Goal: Book appointment/travel/reservation

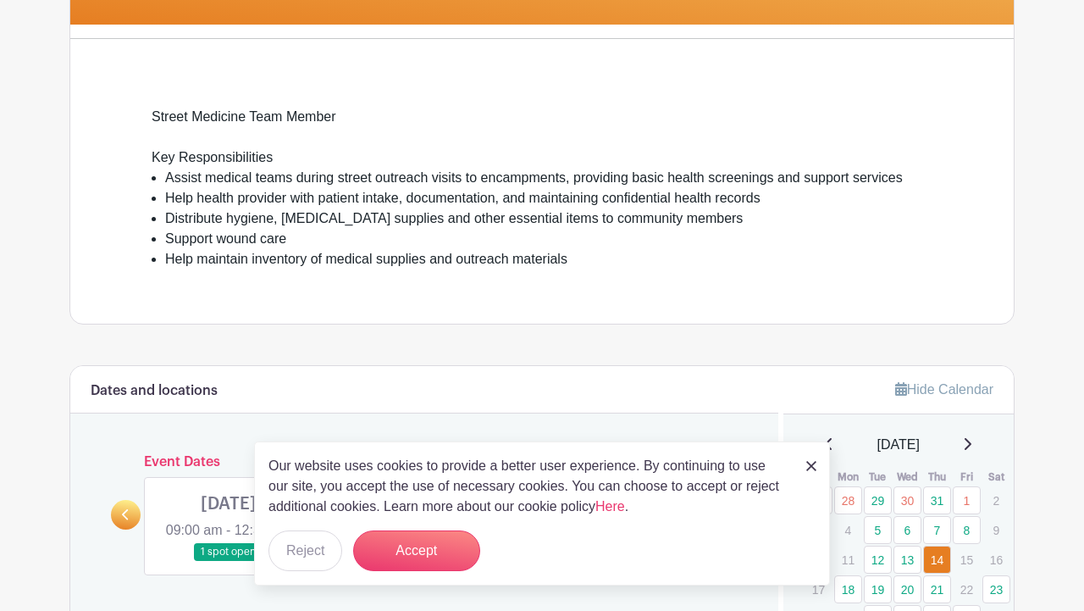
scroll to position [416, 0]
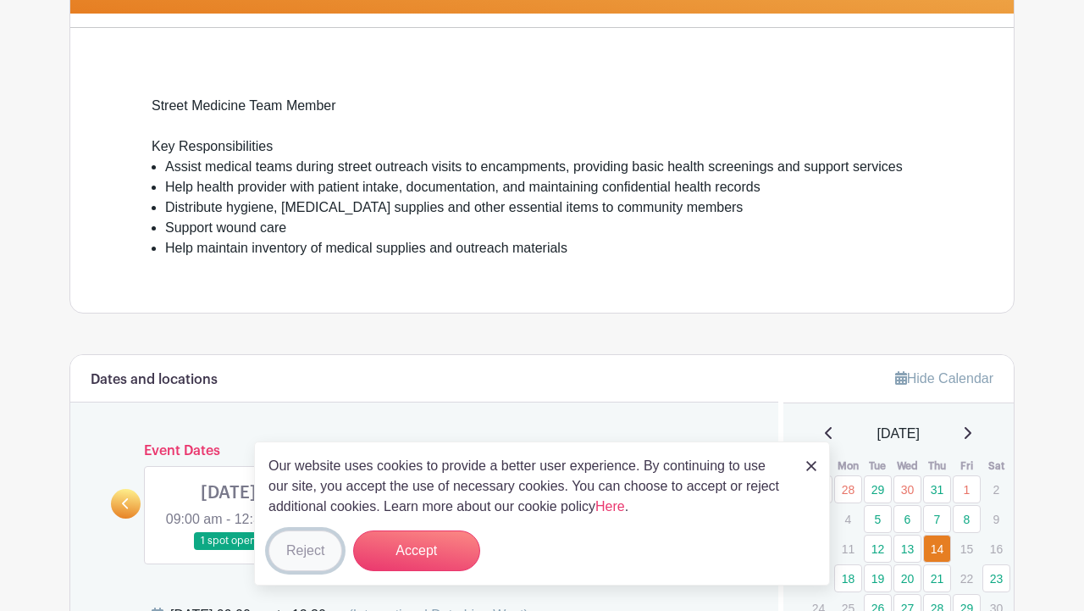
click at [300, 540] on button "Reject" at bounding box center [305, 550] width 74 height 41
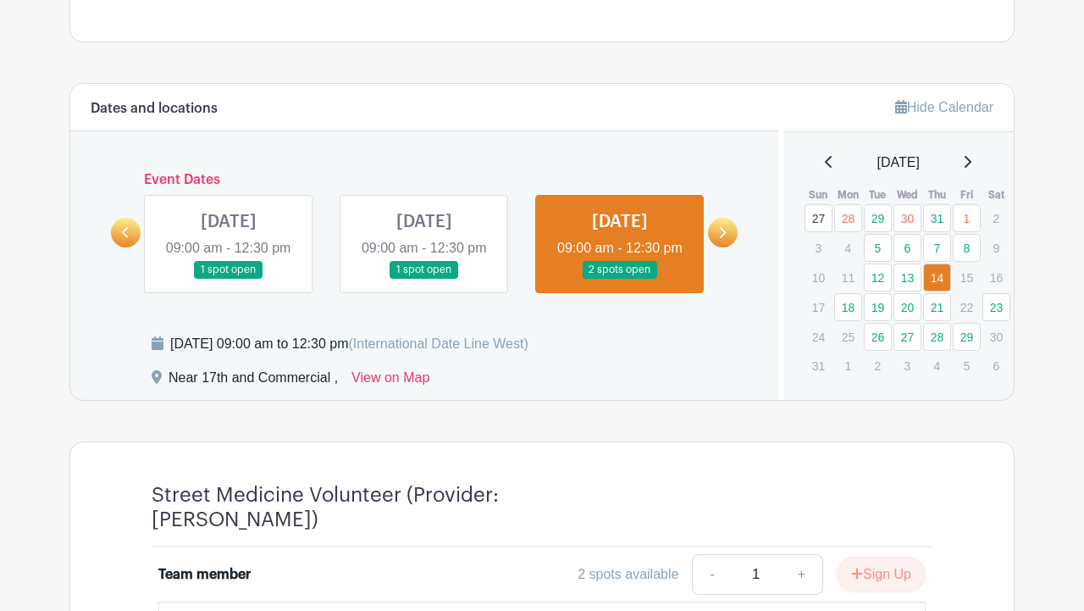
scroll to position [688, 0]
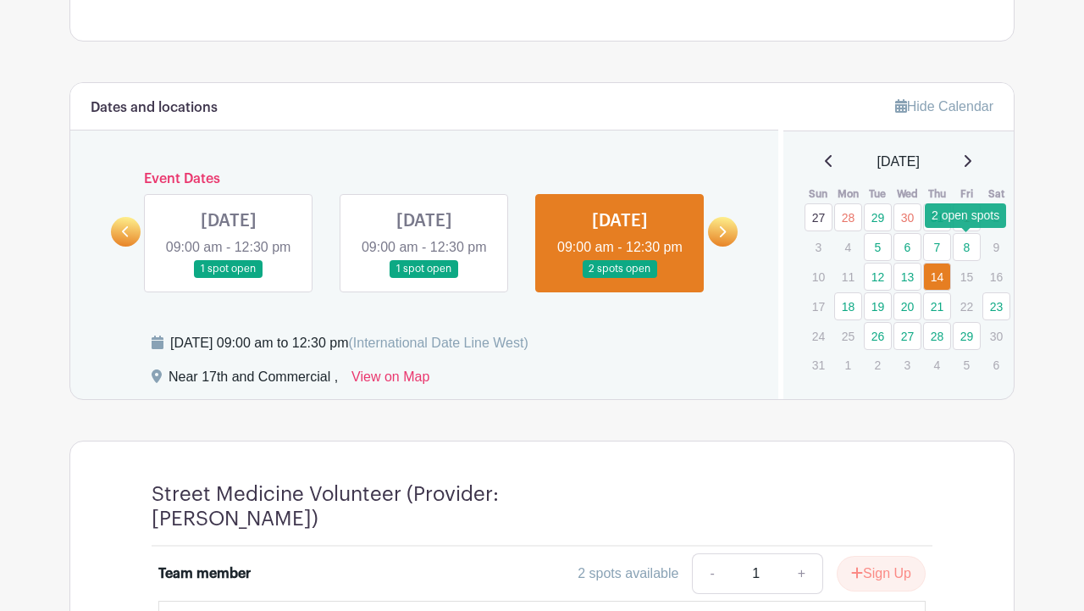
click at [975, 250] on link "8" at bounding box center [967, 247] width 28 height 28
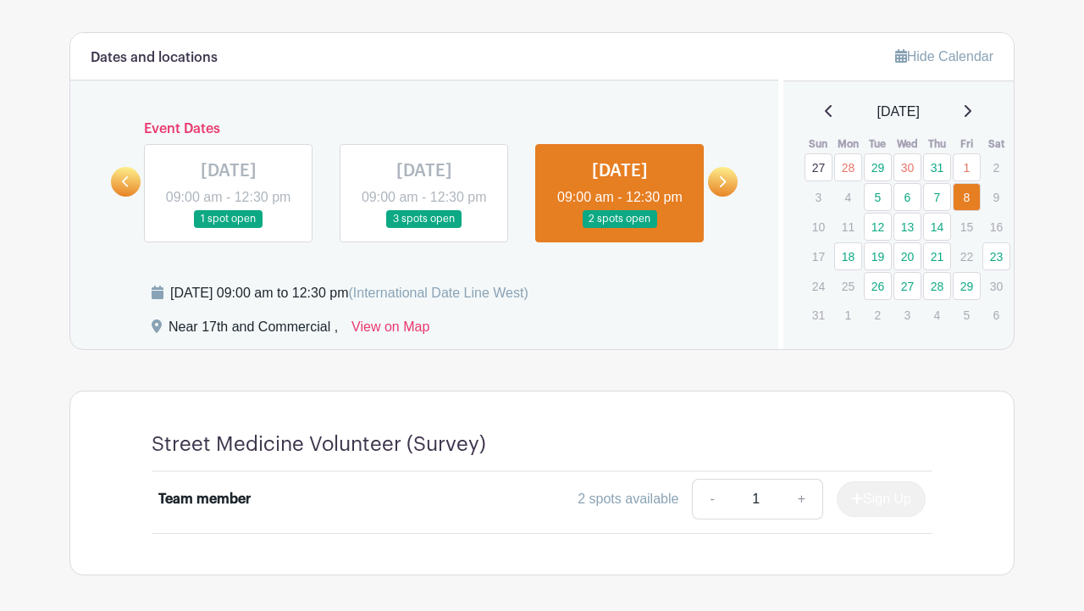
scroll to position [736, 0]
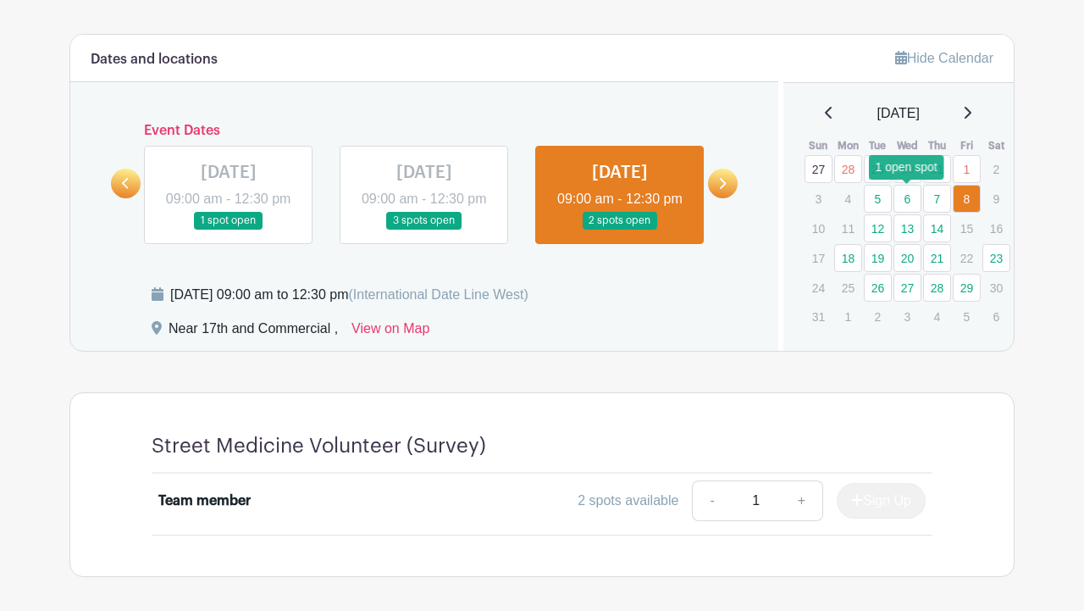
click at [909, 198] on link "6" at bounding box center [907, 199] width 28 height 28
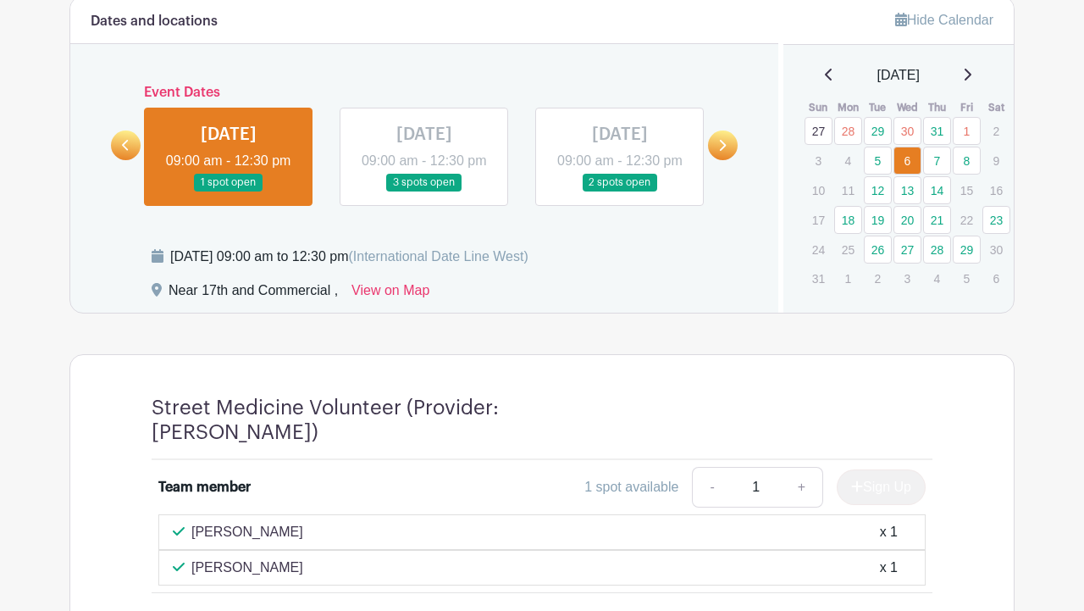
scroll to position [744, 0]
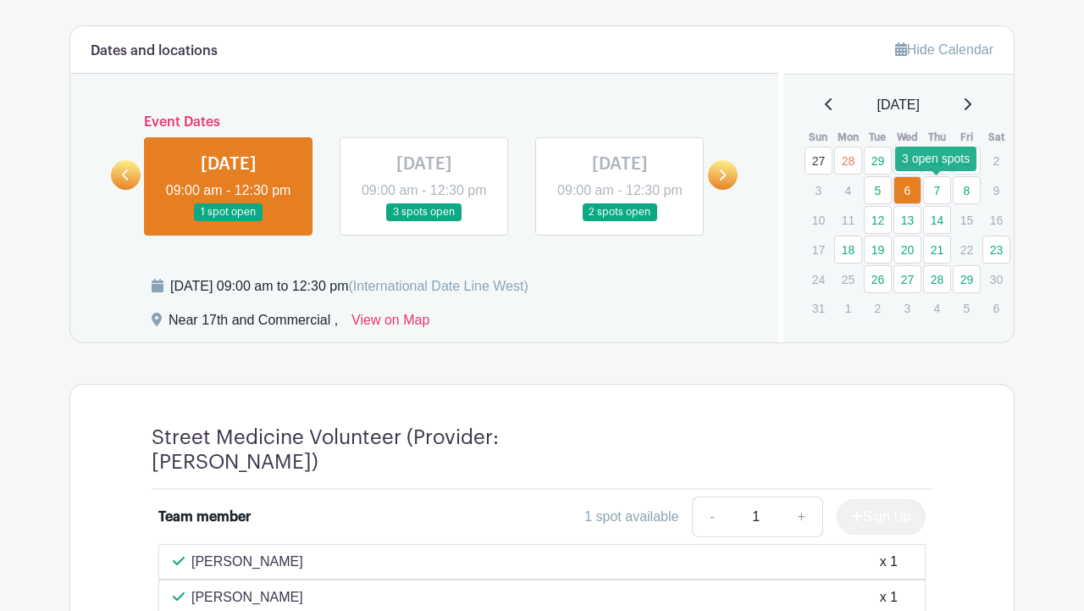
click at [945, 192] on link "7" at bounding box center [937, 190] width 28 height 28
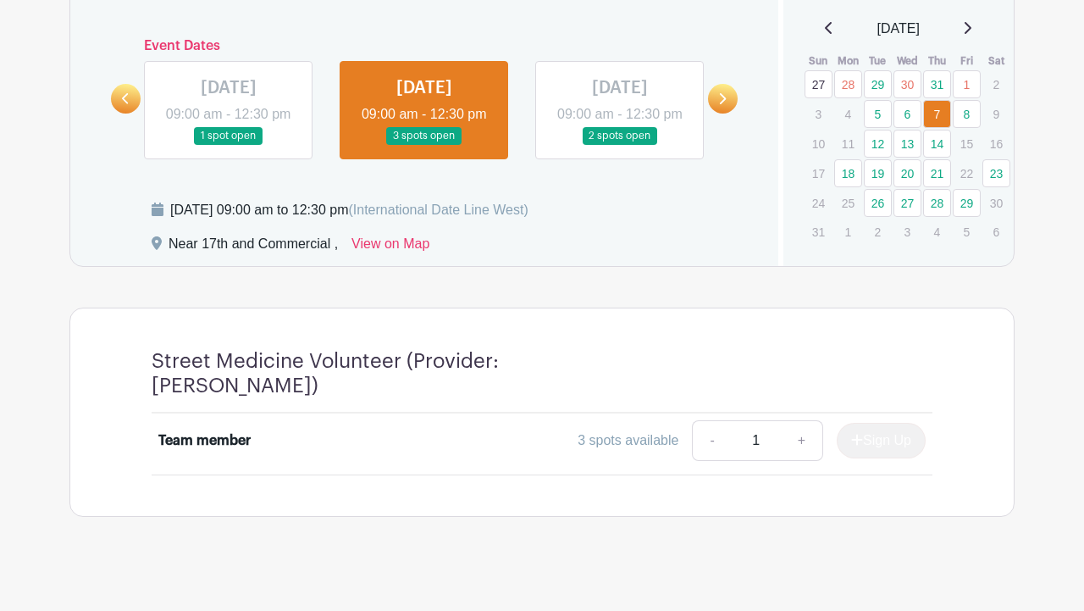
scroll to position [801, 0]
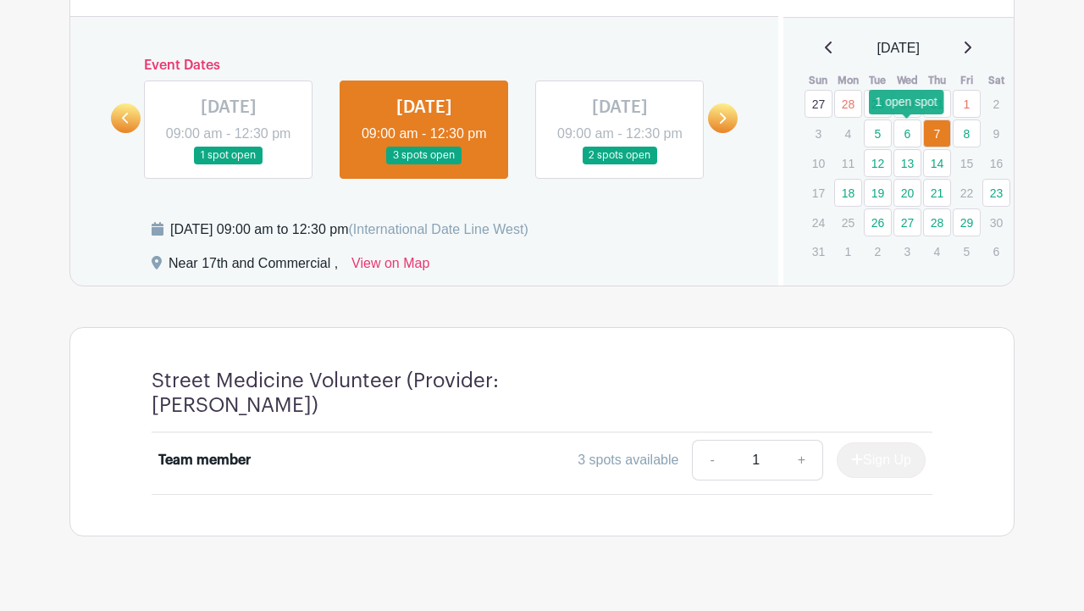
click at [912, 135] on link "6" at bounding box center [907, 133] width 28 height 28
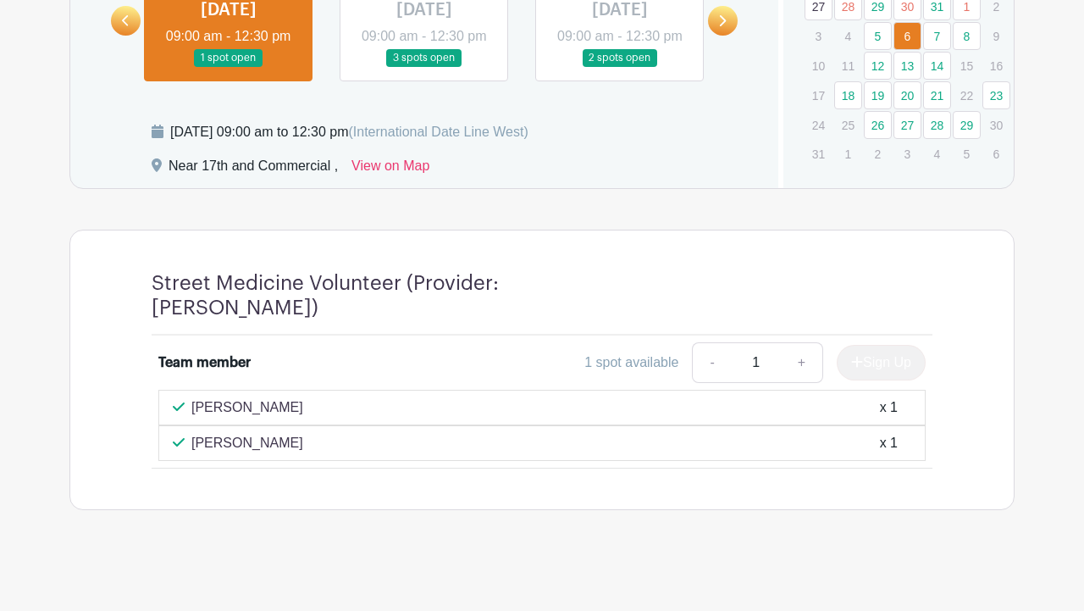
scroll to position [899, 0]
